Goal: Navigation & Orientation: Find specific page/section

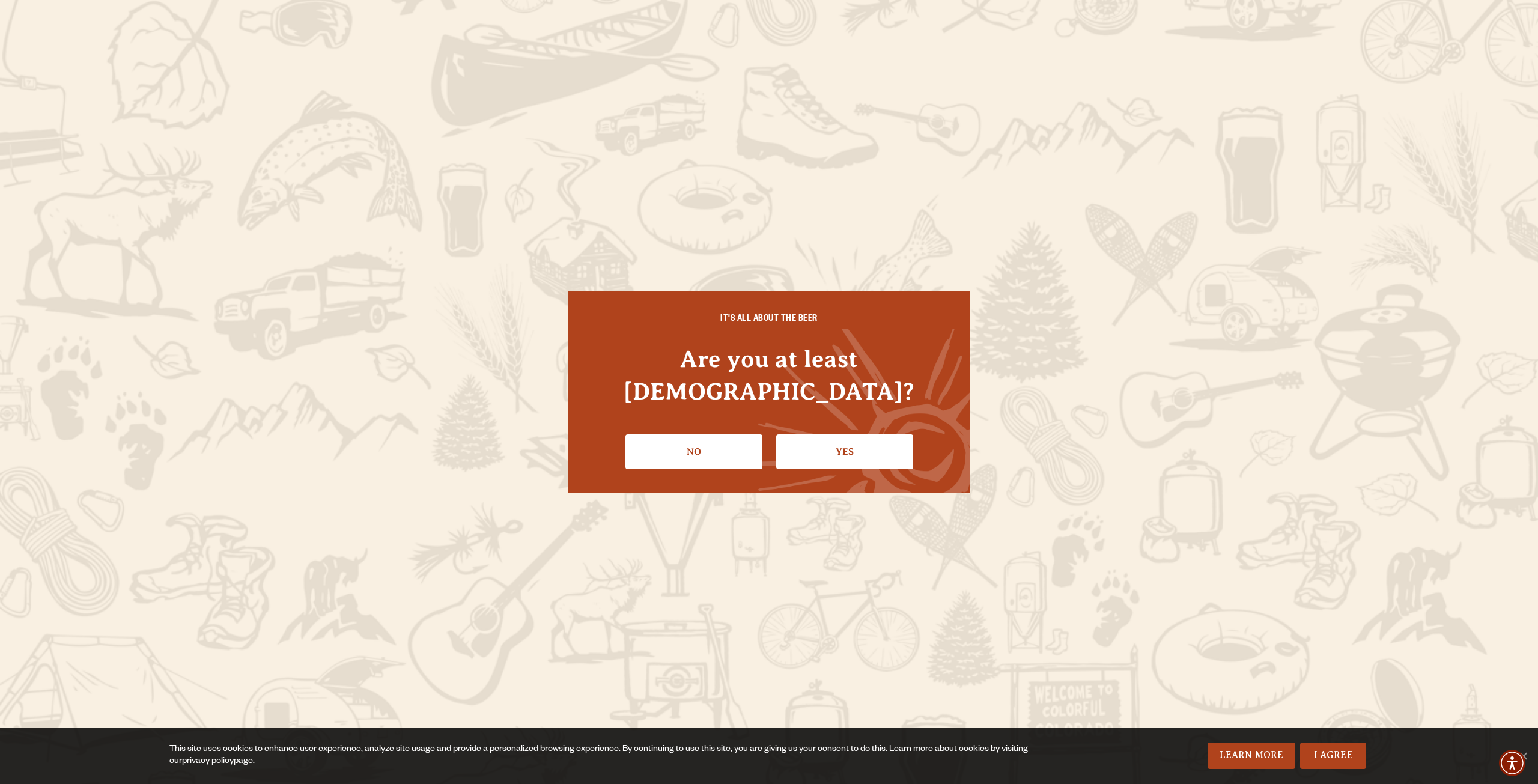
click at [865, 455] on div "IT'S ALL ABOUT THE BEER Are you at least [DEMOGRAPHIC_DATA]? No Yes" at bounding box center [769, 392] width 402 height 202
click at [856, 436] on link "Yes" at bounding box center [844, 451] width 137 height 35
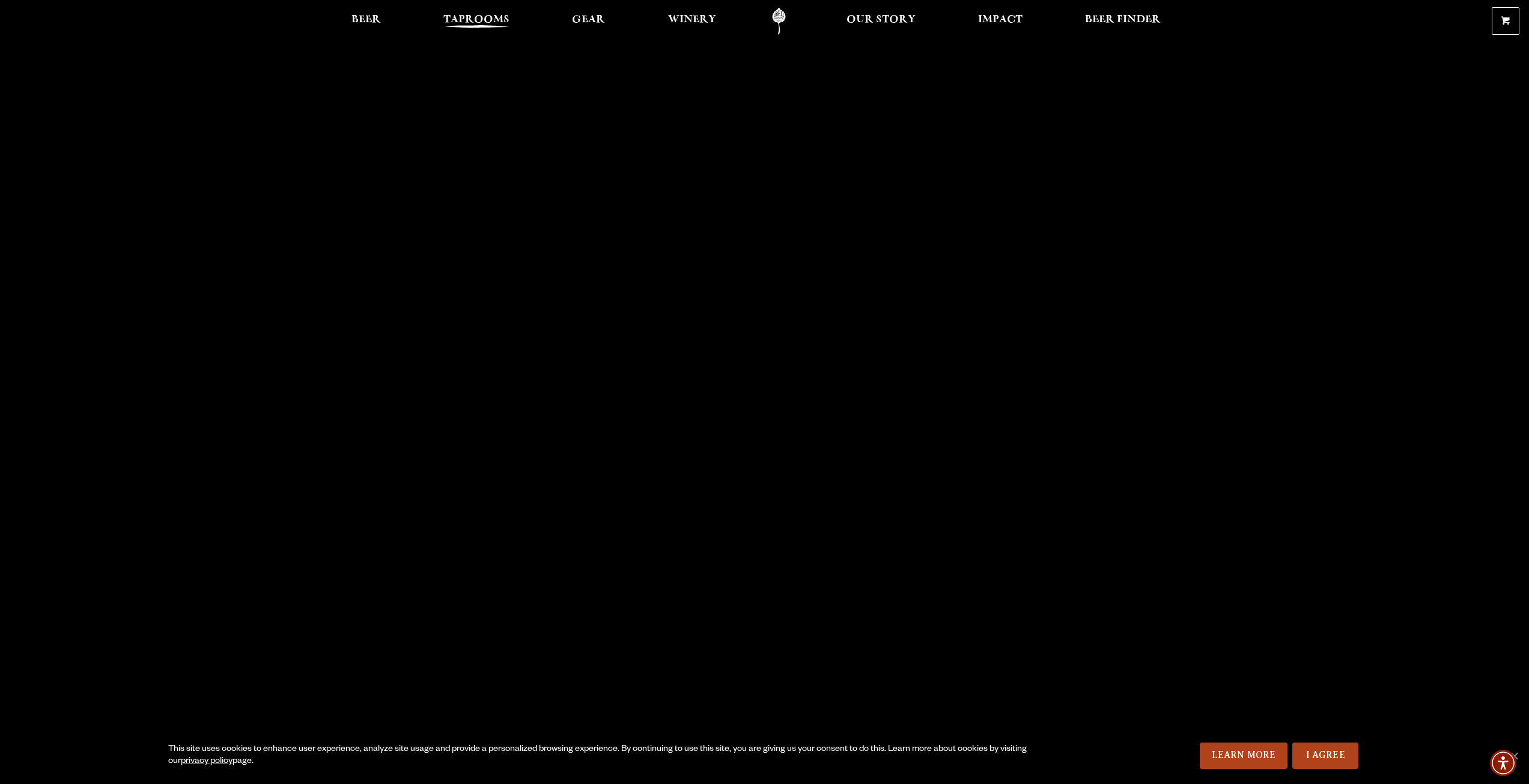
click at [489, 20] on span "Taprooms" at bounding box center [476, 19] width 66 height 9
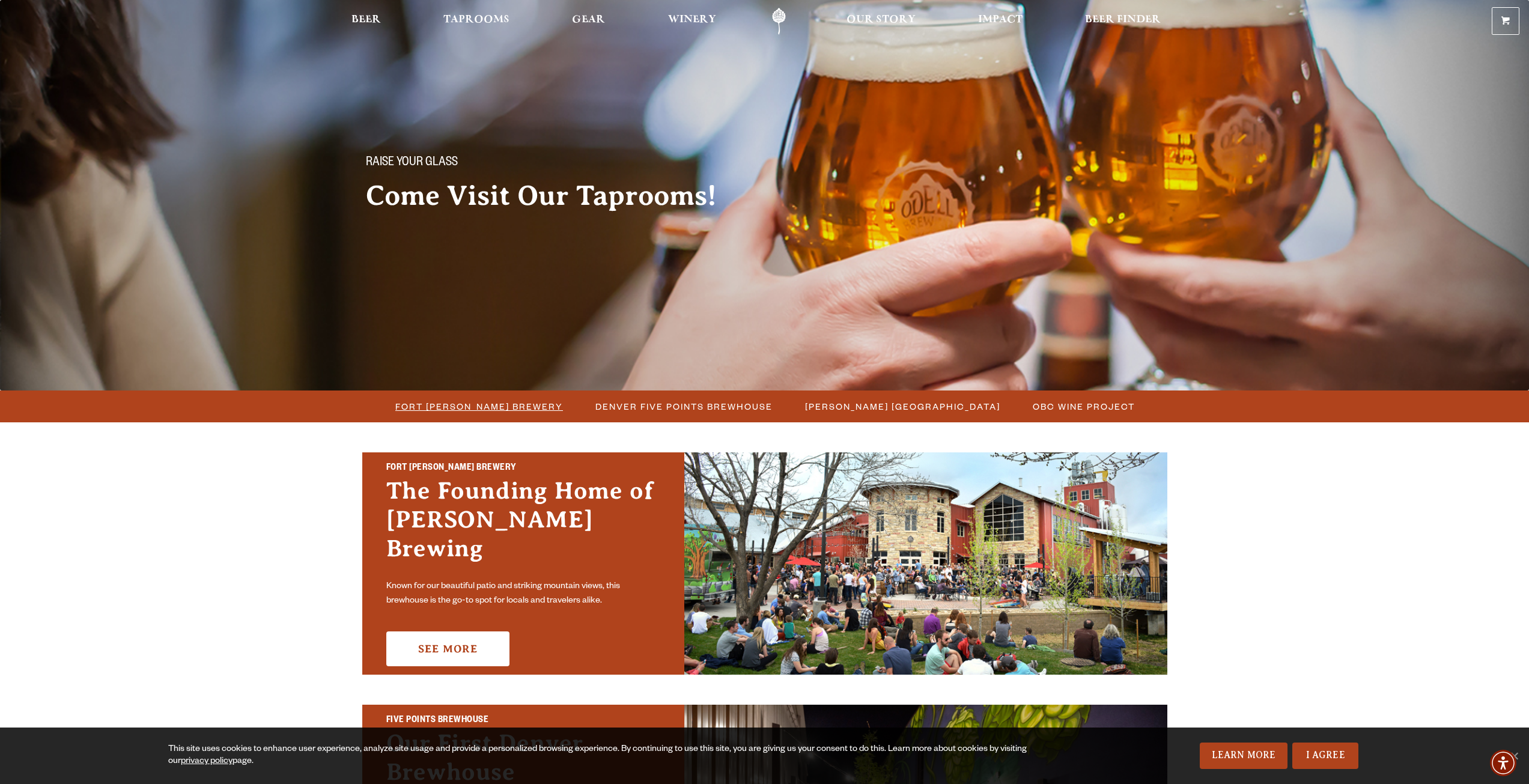
click at [503, 407] on span "Fort [PERSON_NAME] Brewery" at bounding box center [479, 407] width 168 height 18
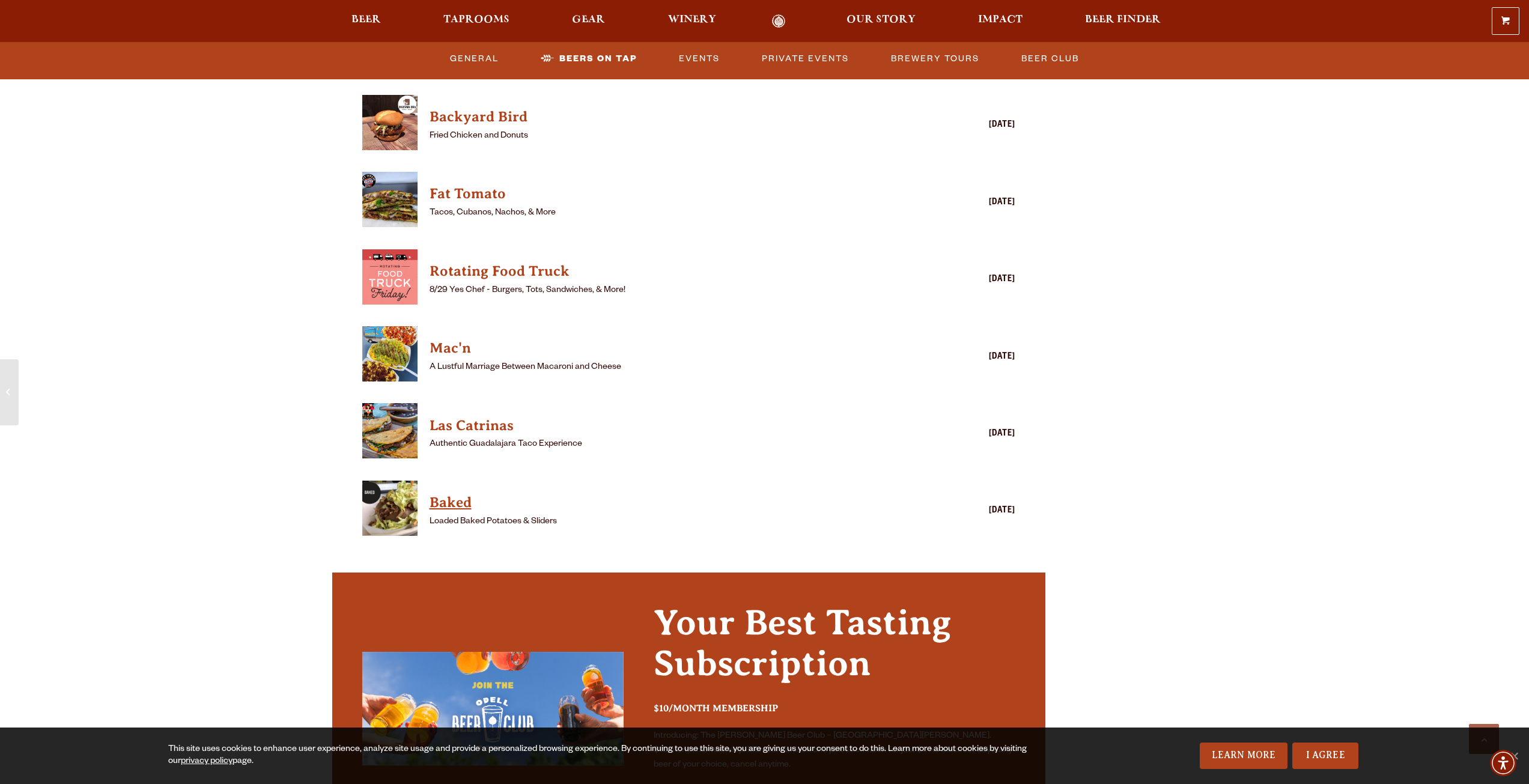
scroll to position [3124, 0]
